Goal: Task Accomplishment & Management: Manage account settings

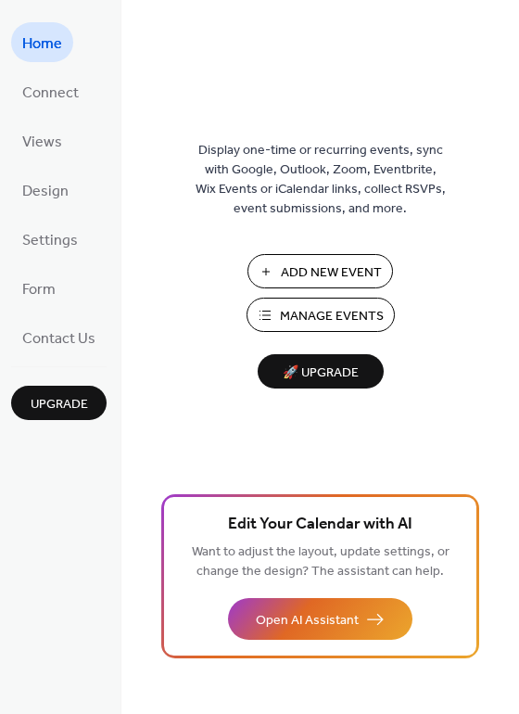
click at [302, 311] on span "Manage Events" at bounding box center [332, 316] width 104 height 19
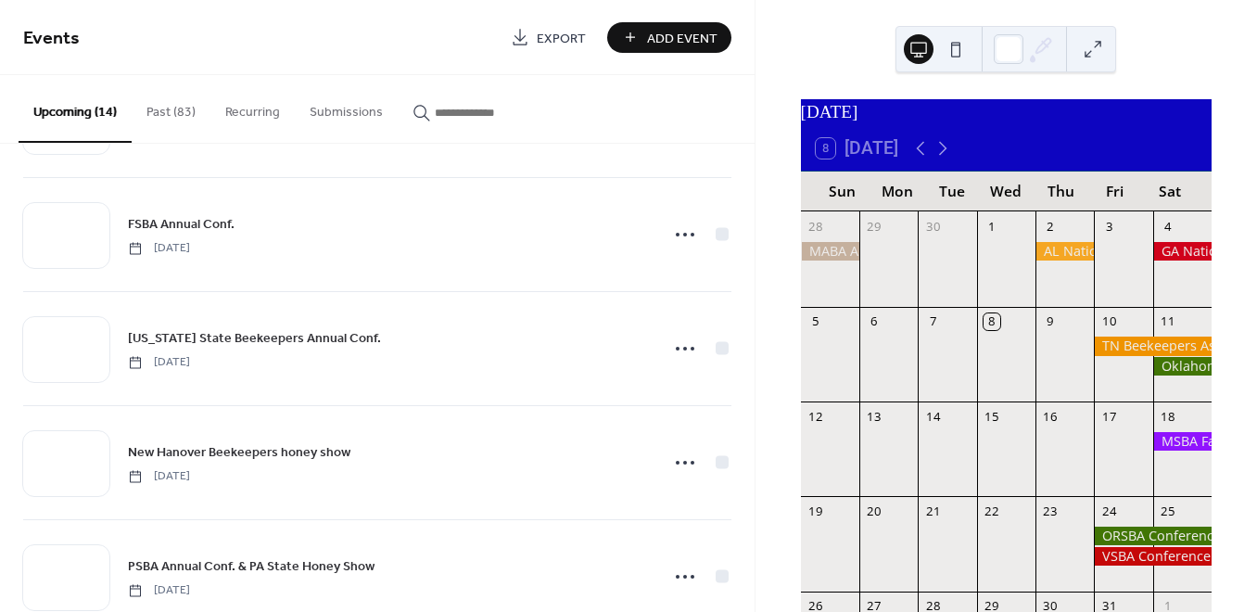
scroll to position [700, 0]
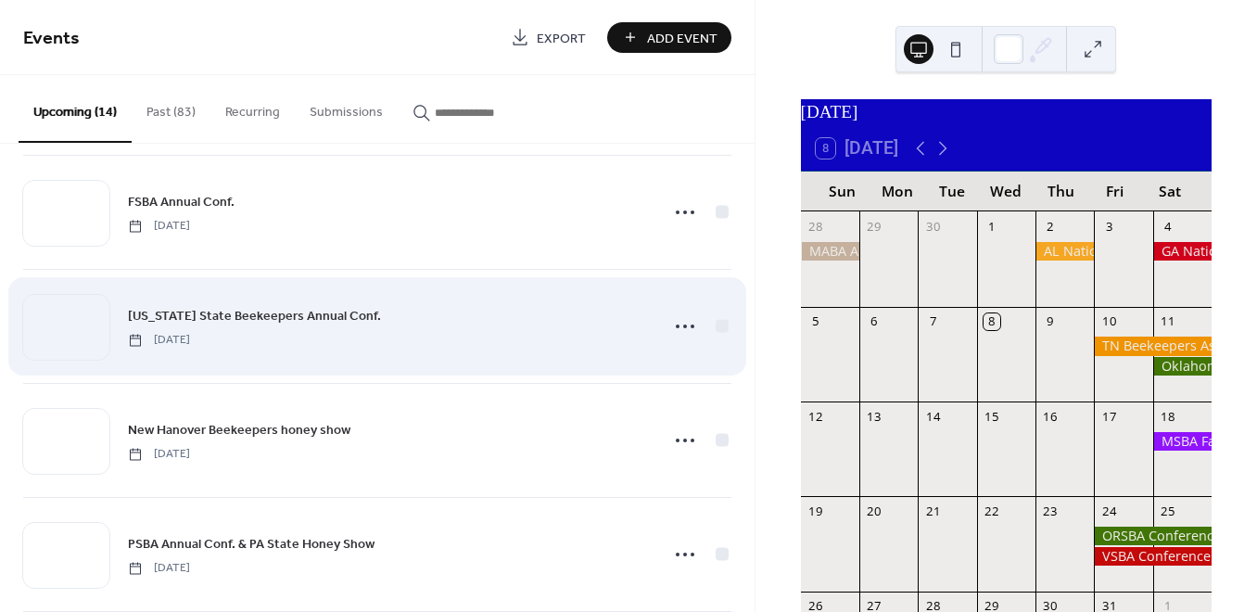
click at [327, 339] on div "Illinois State Beekeepers Annual Conf. Thursday, November 6, 2025" at bounding box center [387, 326] width 519 height 42
click at [682, 328] on icon at bounding box center [685, 327] width 30 height 30
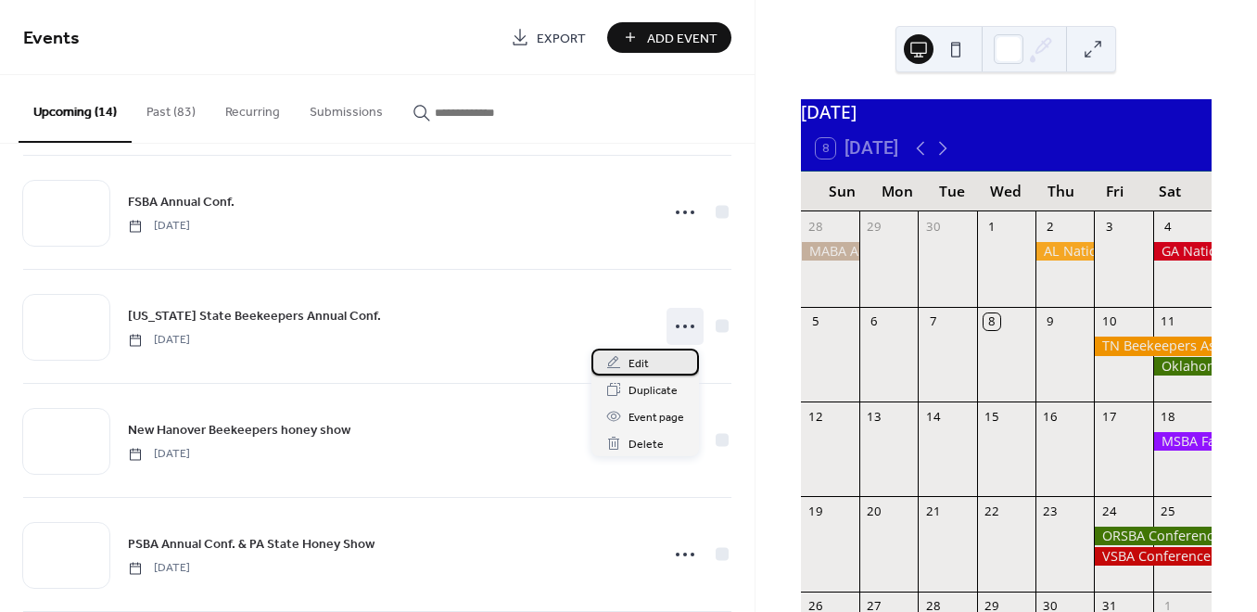
click at [638, 362] on span "Edit" at bounding box center [639, 363] width 20 height 19
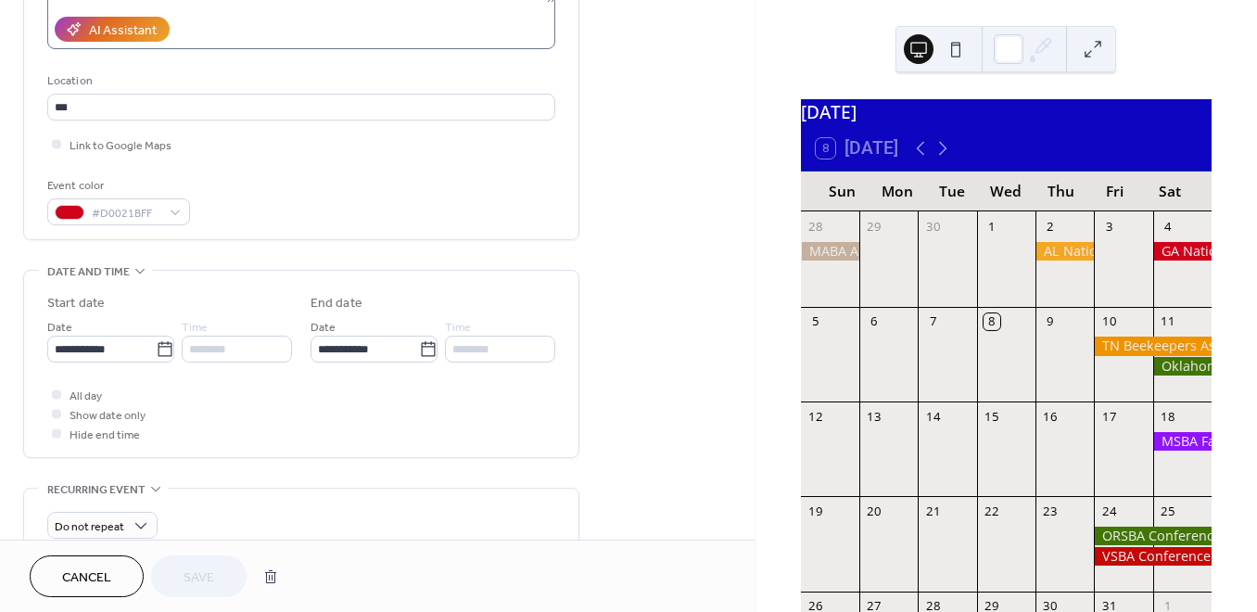
scroll to position [335, 0]
click at [156, 346] on icon at bounding box center [165, 348] width 19 height 19
click at [155, 346] on input "**********" at bounding box center [101, 348] width 108 height 27
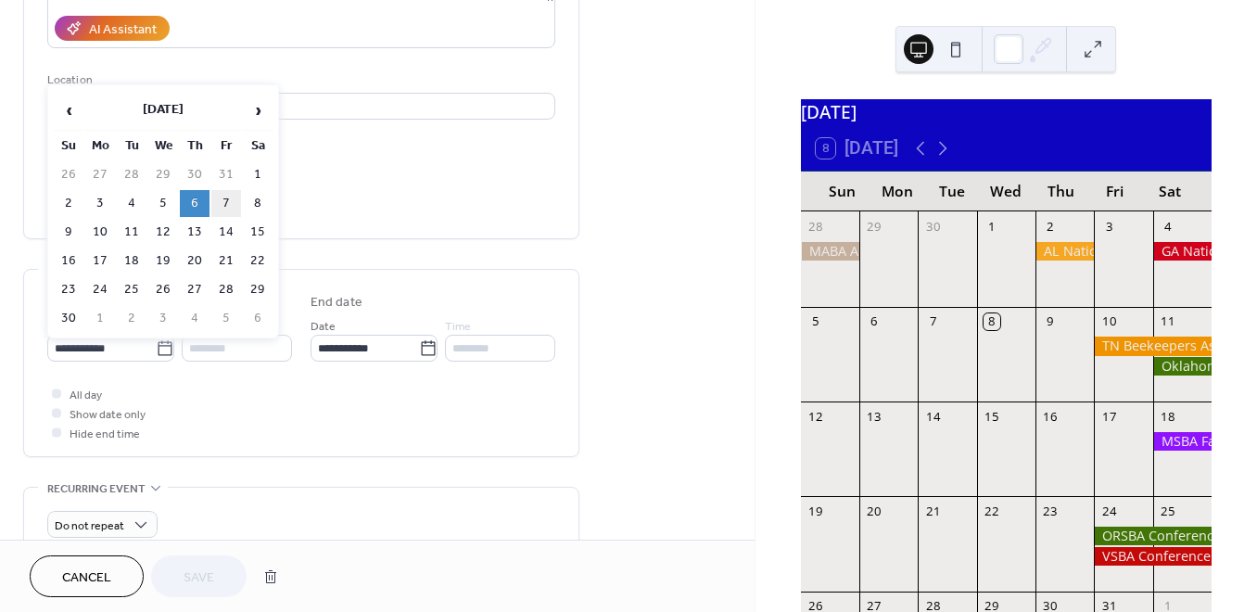
click at [223, 202] on td "7" at bounding box center [226, 203] width 30 height 27
type input "**********"
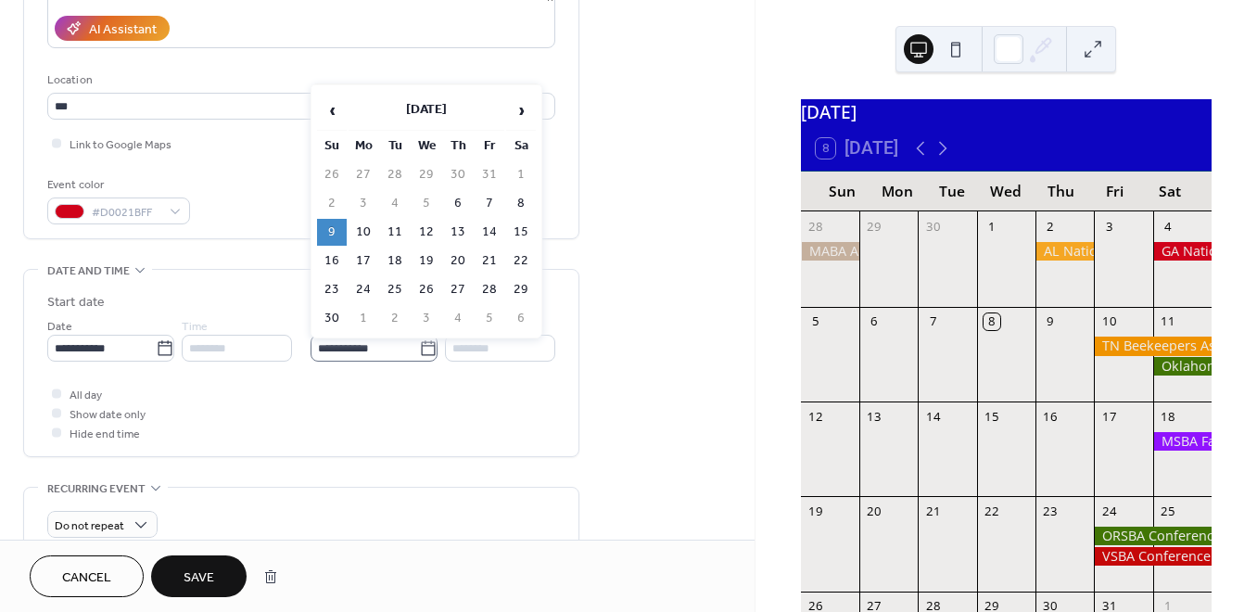
click at [422, 350] on icon at bounding box center [428, 348] width 19 height 19
click at [419, 350] on input "**********" at bounding box center [365, 348] width 108 height 27
click at [523, 207] on td "8" at bounding box center [521, 203] width 30 height 27
type input "**********"
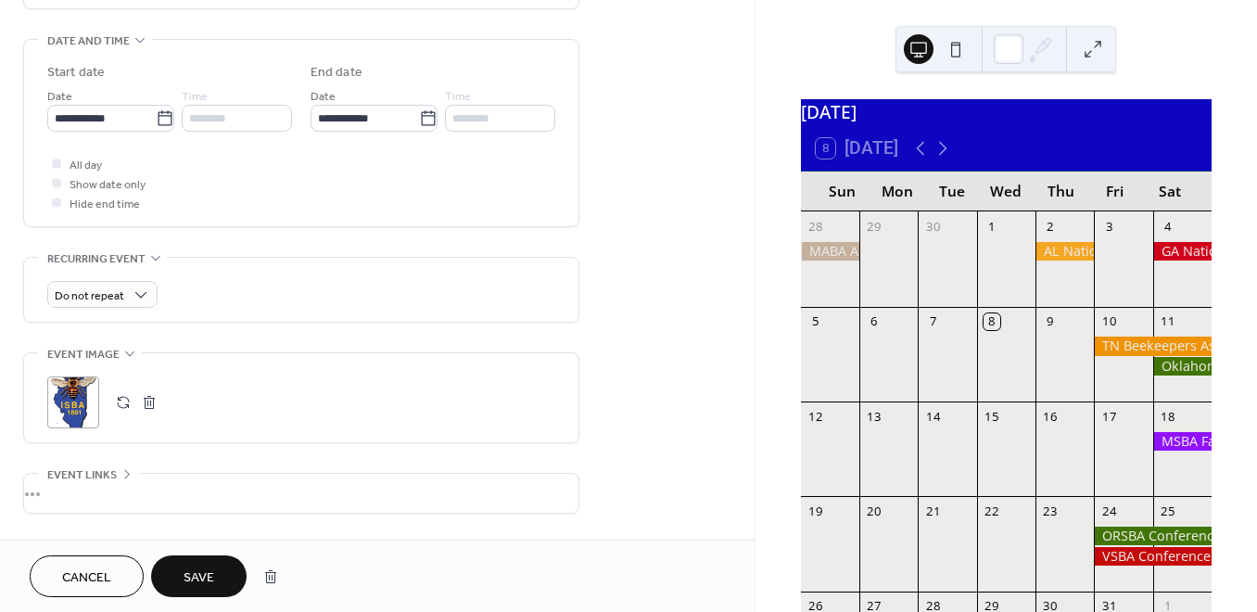
scroll to position [566, 0]
click at [197, 573] on span "Save" at bounding box center [199, 577] width 31 height 19
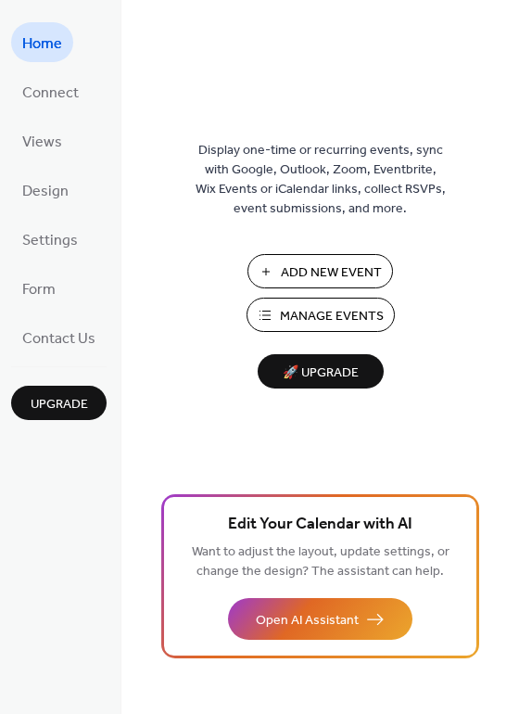
click at [284, 319] on span "Manage Events" at bounding box center [332, 316] width 104 height 19
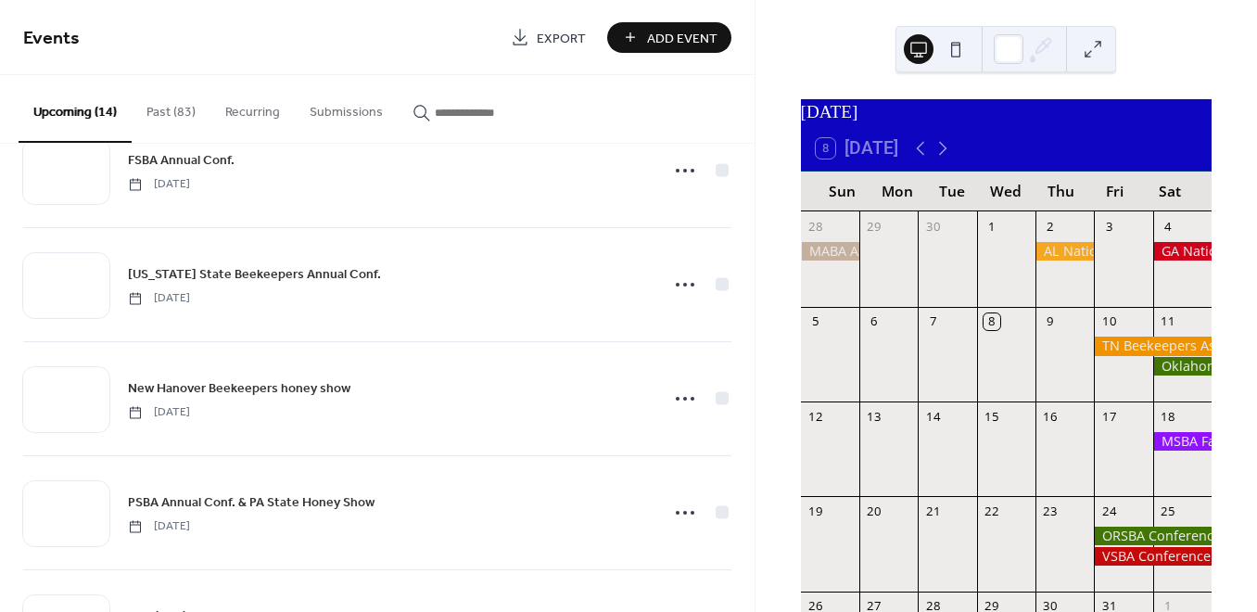
scroll to position [736, 0]
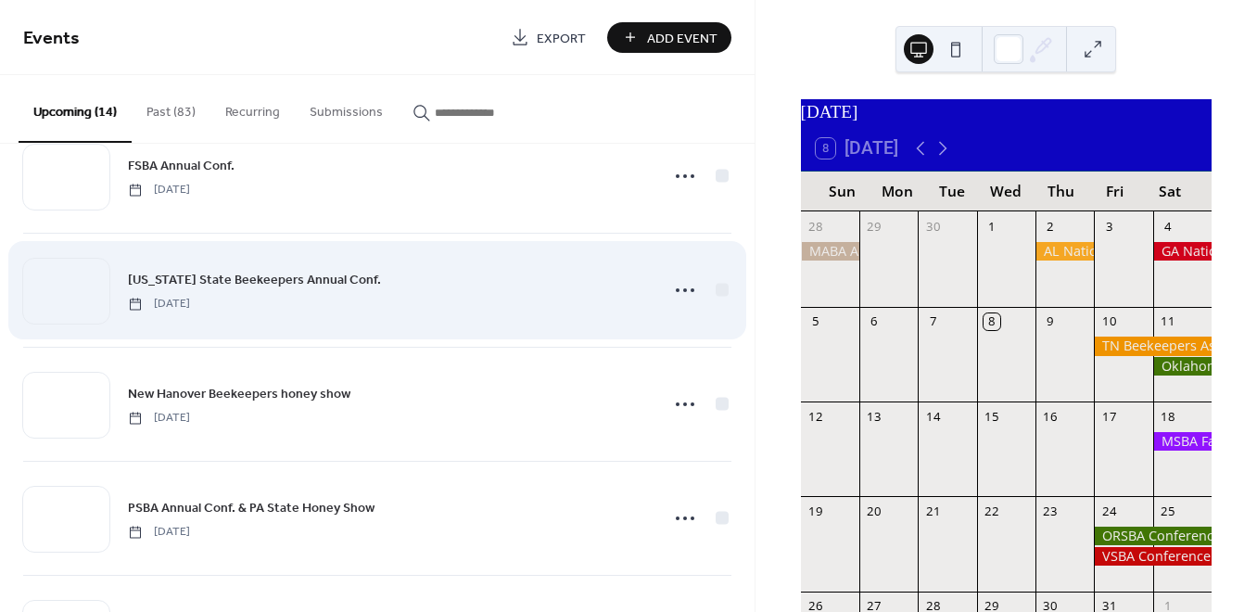
click at [507, 298] on div "Illinois State Beekeepers Annual Conf. Friday, November 7, 2025" at bounding box center [387, 290] width 519 height 42
click at [678, 293] on icon at bounding box center [685, 290] width 30 height 30
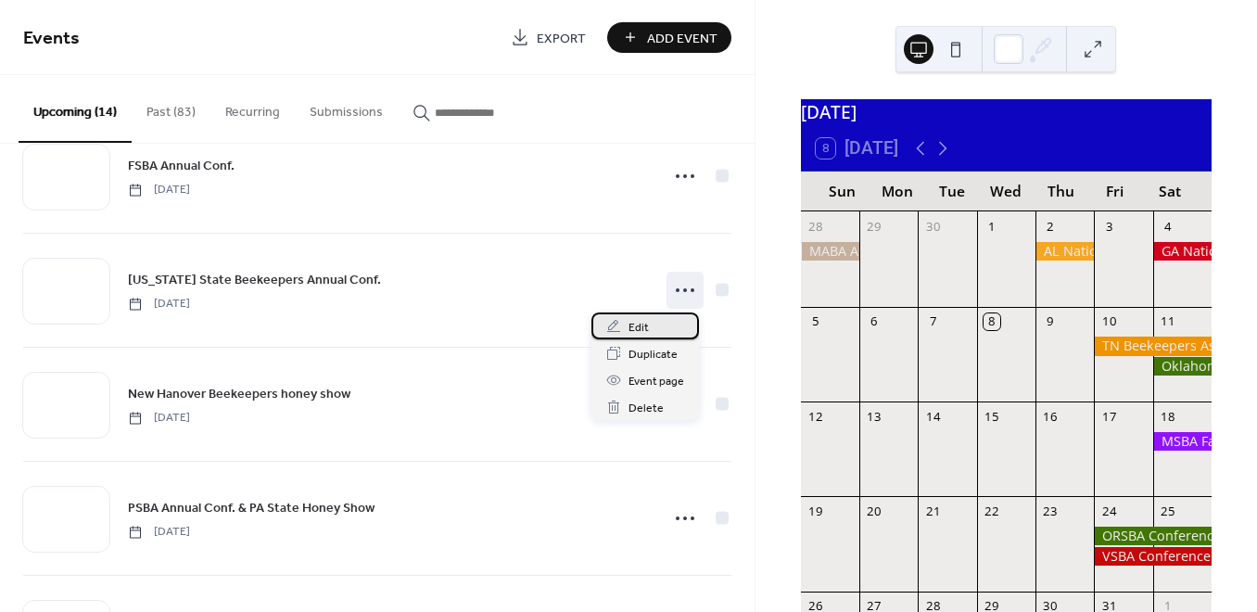
click at [638, 329] on span "Edit" at bounding box center [639, 327] width 20 height 19
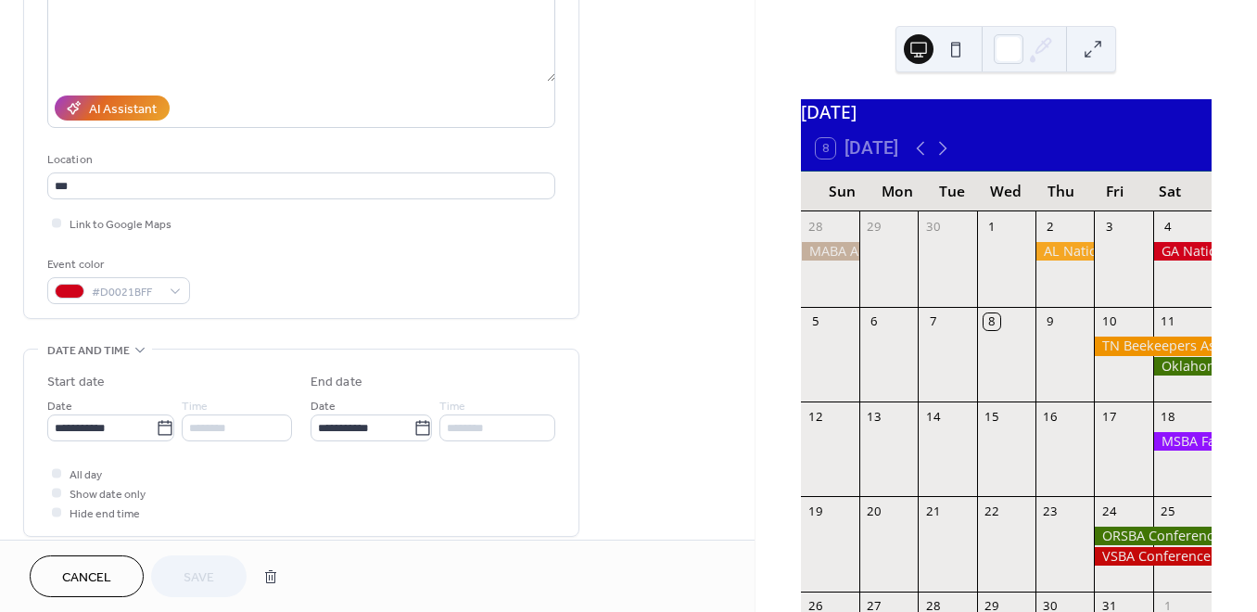
scroll to position [252, 0]
